Goal: Information Seeking & Learning: Learn about a topic

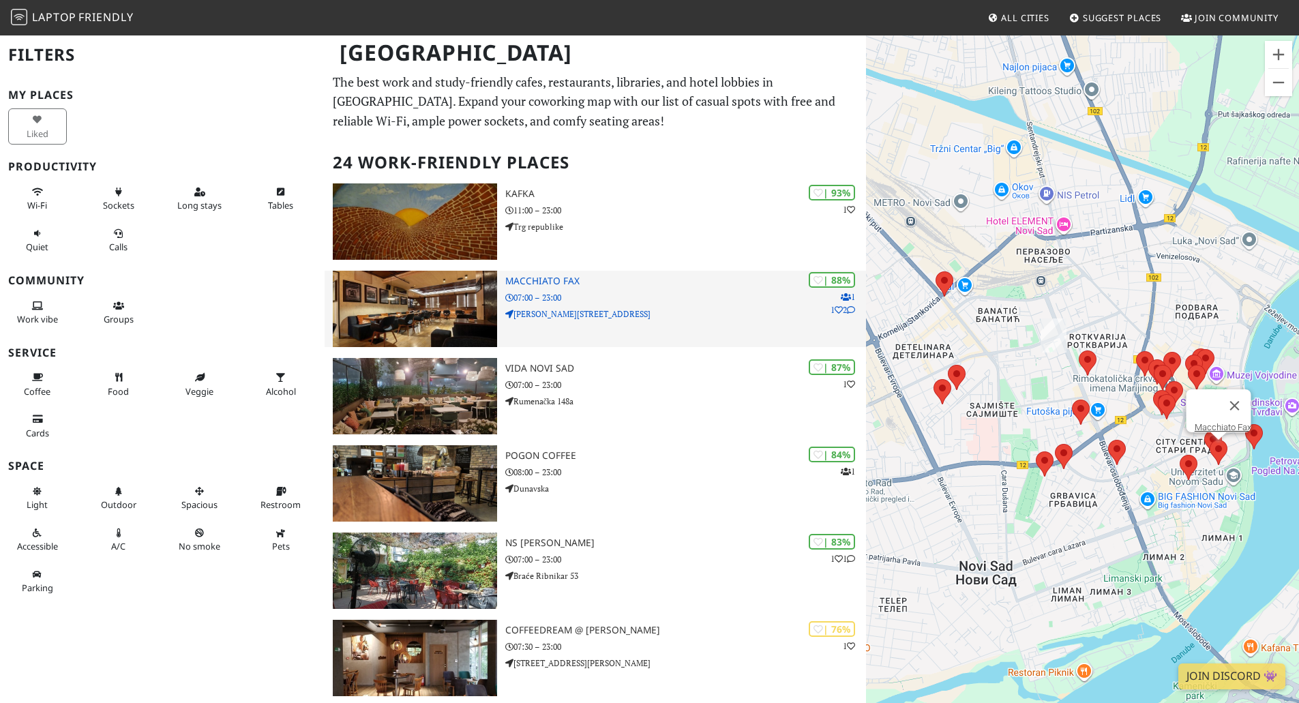
click at [673, 320] on div "| 88% 1 1 2 Macchiato Fax 07:00 – 23:00 Stevana Musića 20" at bounding box center [685, 309] width 361 height 76
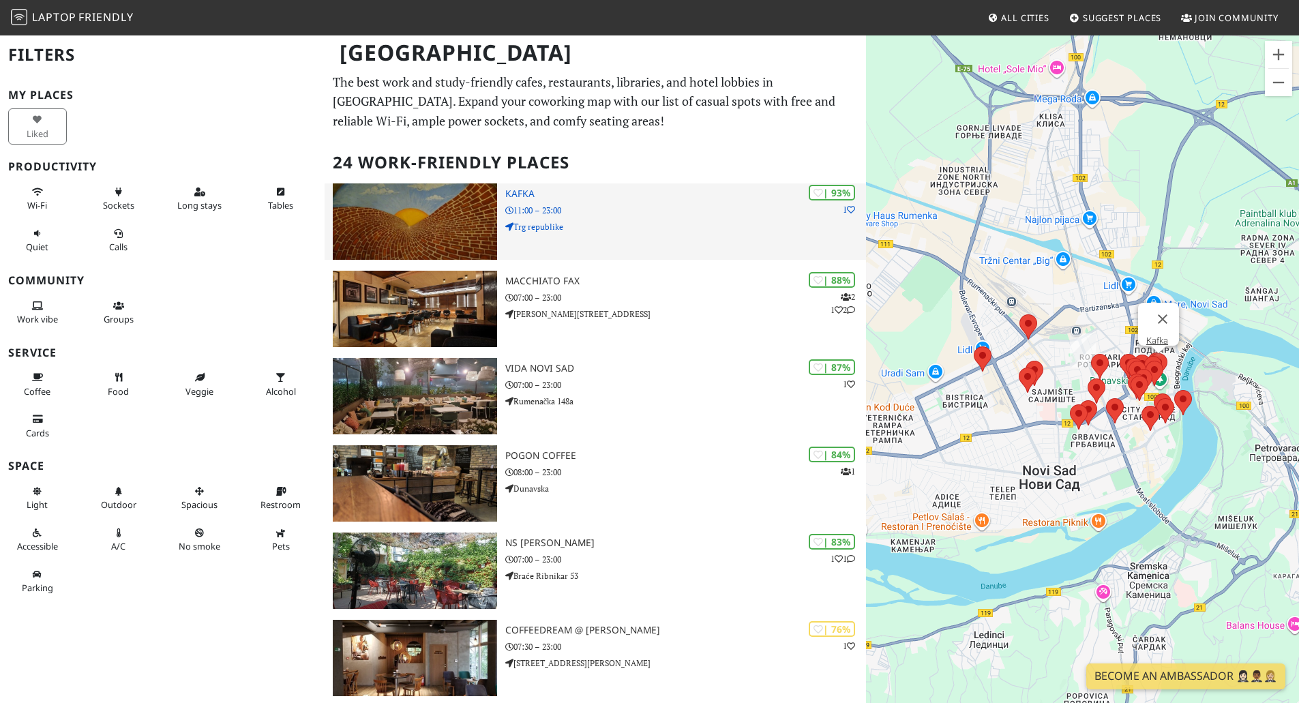
click at [686, 227] on p "Trg republike" at bounding box center [685, 226] width 361 height 13
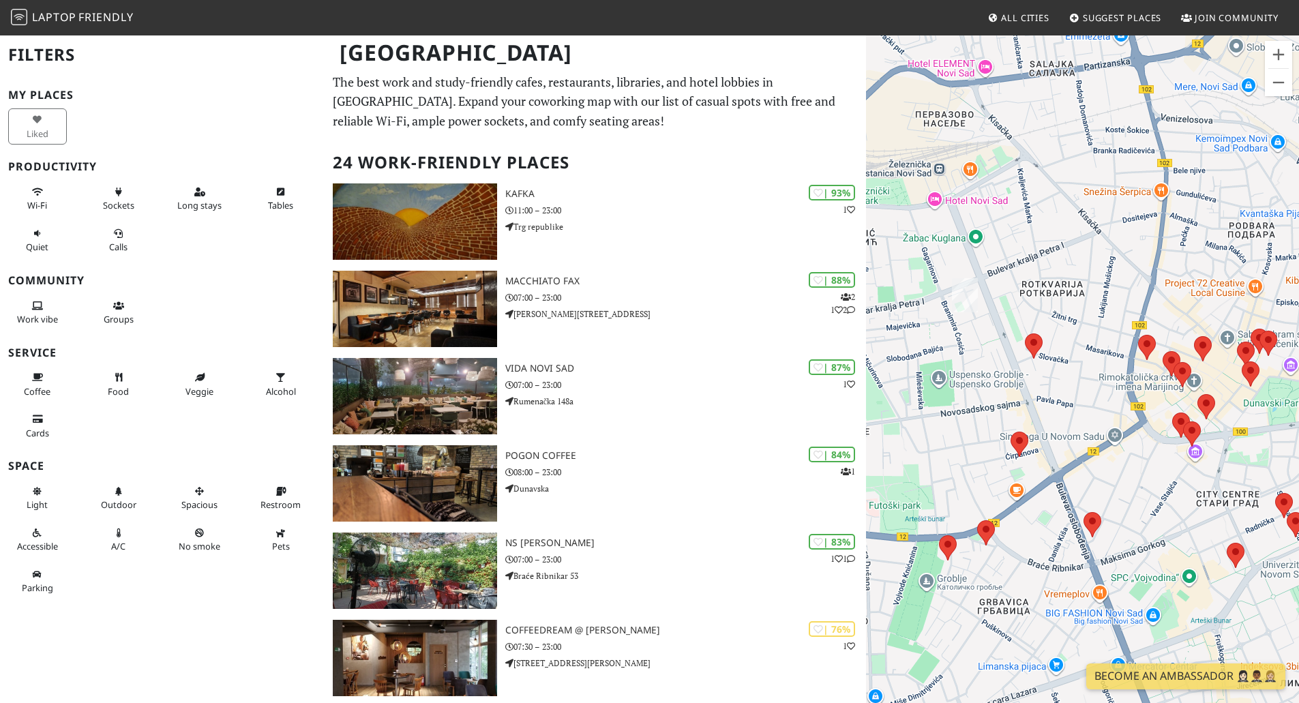
drag, startPoint x: 975, startPoint y: 448, endPoint x: 1067, endPoint y: 397, distance: 104.7
click at [1067, 397] on div "To navigate, press the arrow keys." at bounding box center [1082, 385] width 433 height 703
click at [1025, 333] on area at bounding box center [1025, 333] width 0 height 0
click at [1027, 316] on link "Kafeterija Kafa & Kafa" at bounding box center [1037, 321] width 84 height 10
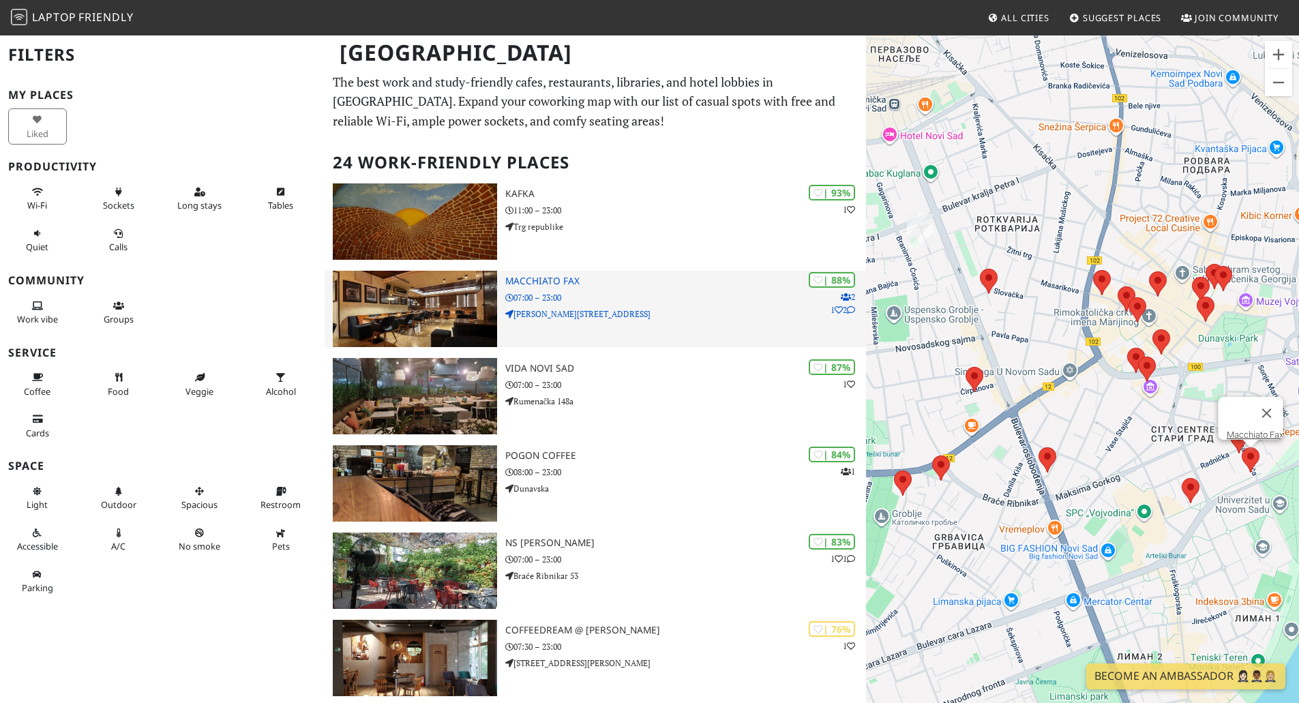
drag, startPoint x: 1000, startPoint y: 367, endPoint x: 865, endPoint y: 326, distance: 141.2
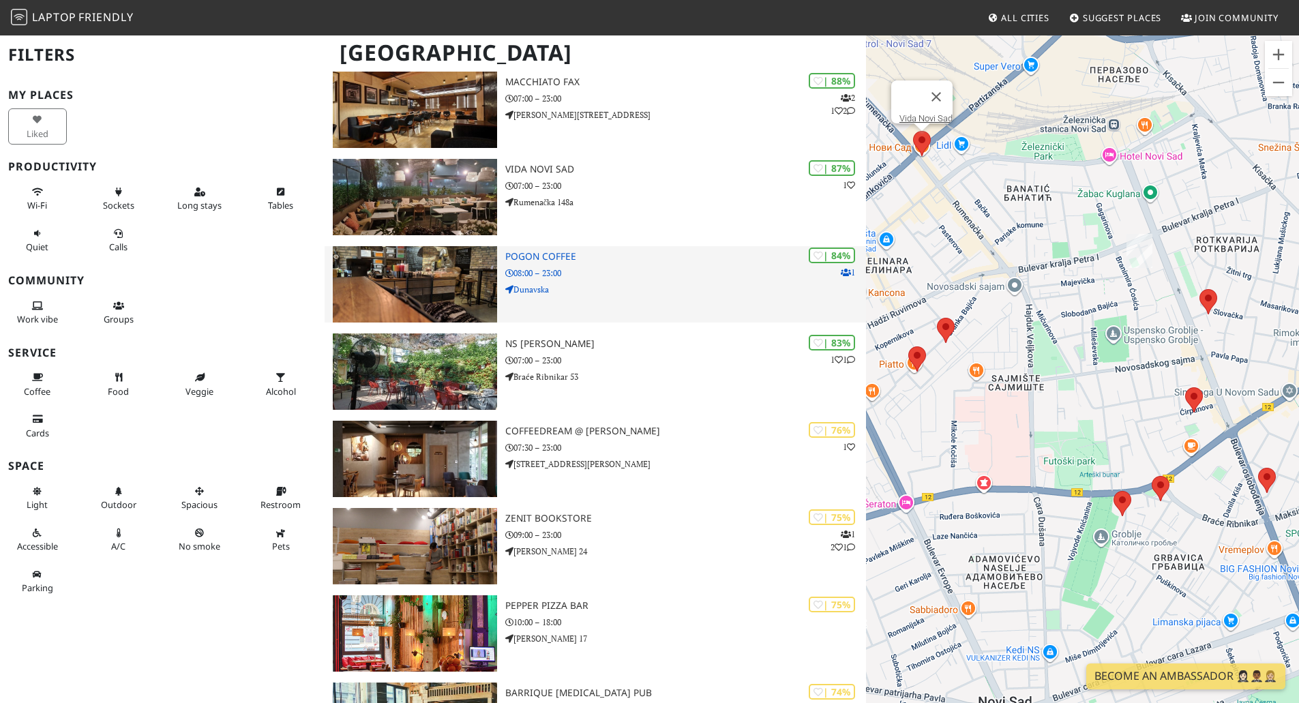
scroll to position [204, 0]
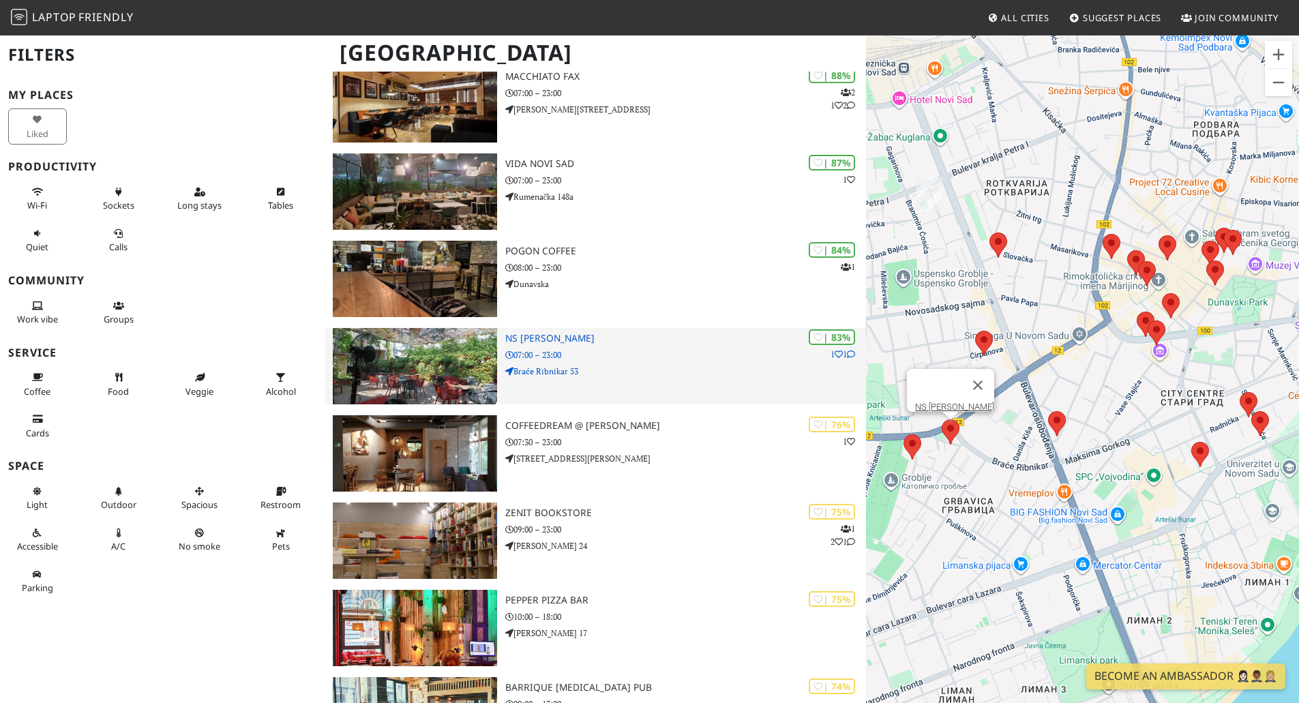
drag, startPoint x: 1070, startPoint y: 454, endPoint x: 847, endPoint y: 399, distance: 229.6
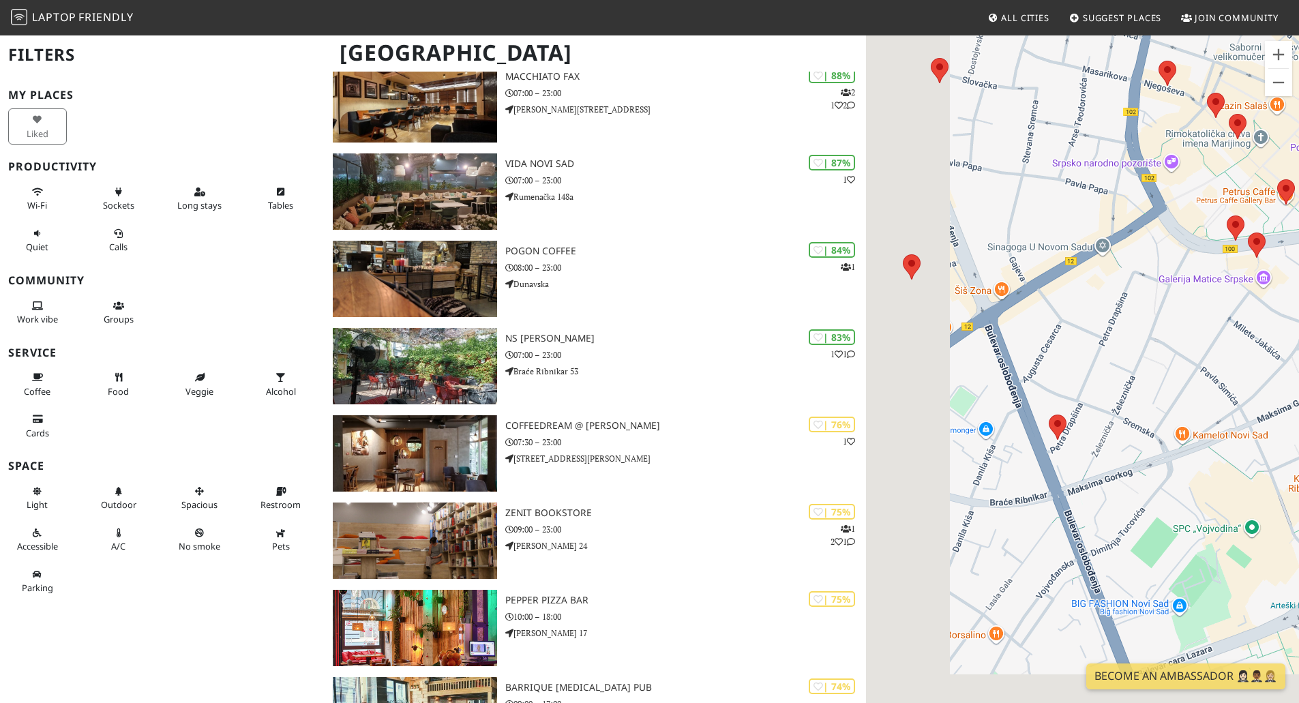
drag, startPoint x: 1076, startPoint y: 380, endPoint x: 1093, endPoint y: 379, distance: 16.4
click at [1093, 379] on div "To navigate, press the arrow keys." at bounding box center [1082, 385] width 433 height 703
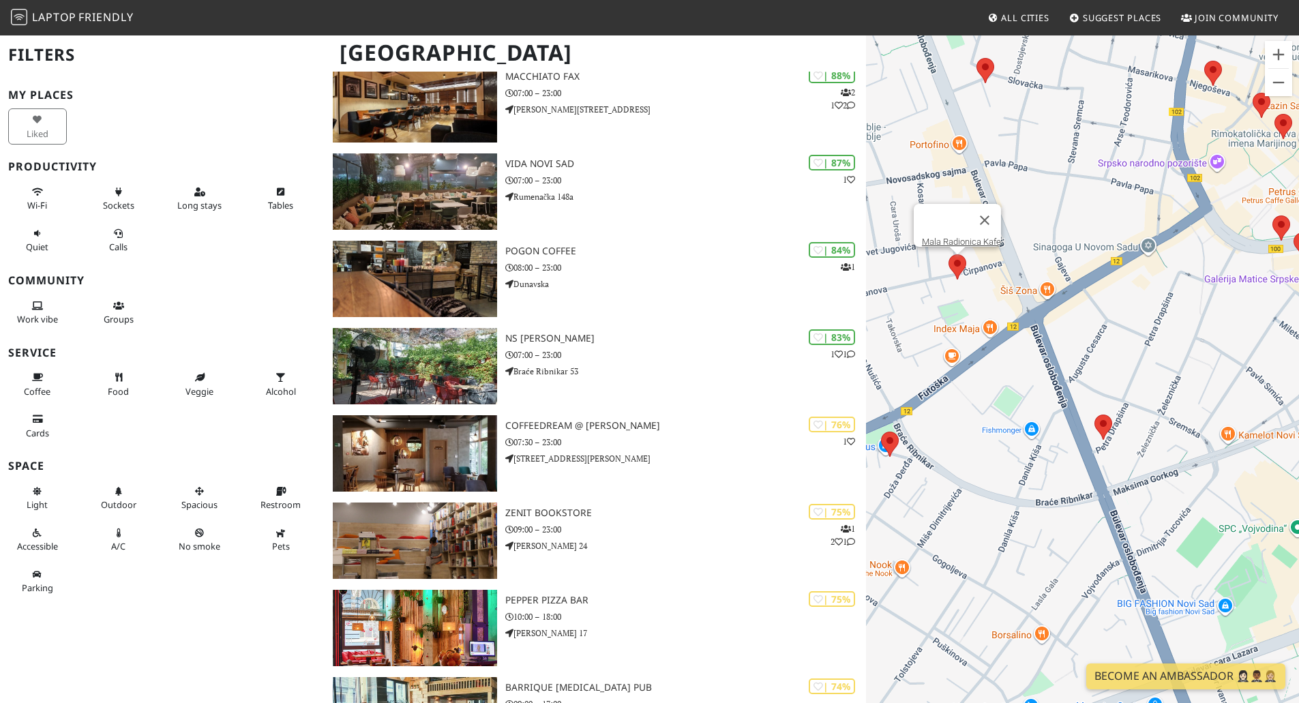
click at [948, 254] on area at bounding box center [948, 254] width 0 height 0
click at [956, 237] on link "Mala Radionica Kafe" at bounding box center [961, 242] width 79 height 10
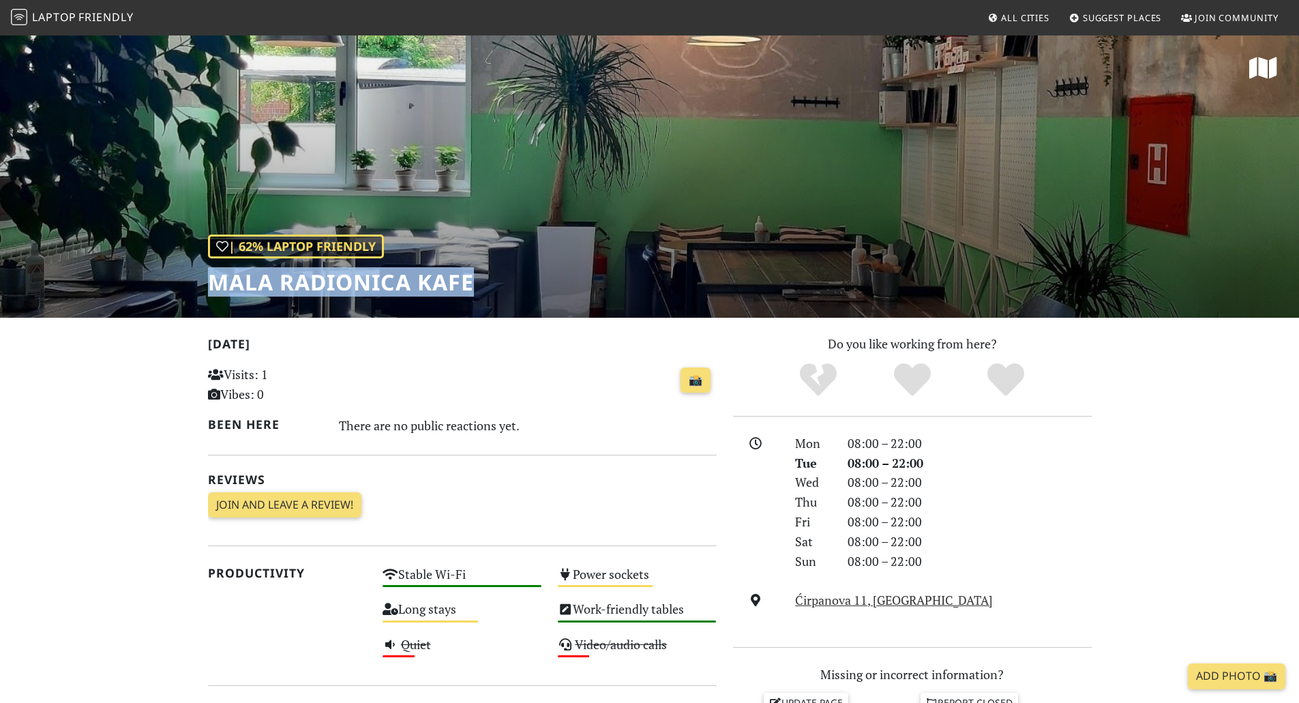
drag, startPoint x: 215, startPoint y: 282, endPoint x: 504, endPoint y: 292, distance: 289.2
click at [504, 292] on div "| 62% Laptop Friendly Mala Radionica Kafe" at bounding box center [649, 176] width 1299 height 284
copy h1 "Mala Radionica Kafe"
click at [1262, 67] on icon at bounding box center [1263, 68] width 28 height 25
